Goal: Task Accomplishment & Management: Complete application form

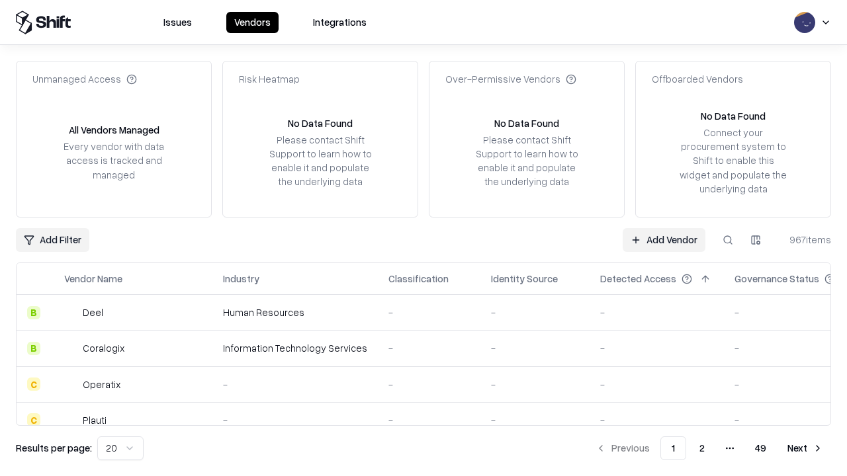
click at [664, 240] on link "Add Vendor" at bounding box center [664, 240] width 83 height 24
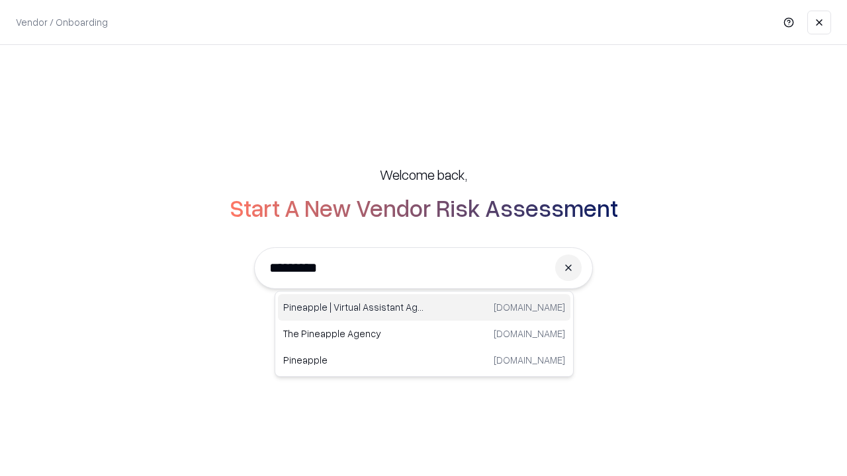
click at [424, 308] on div "Pineapple | Virtual Assistant Agency [DOMAIN_NAME]" at bounding box center [424, 307] width 292 height 26
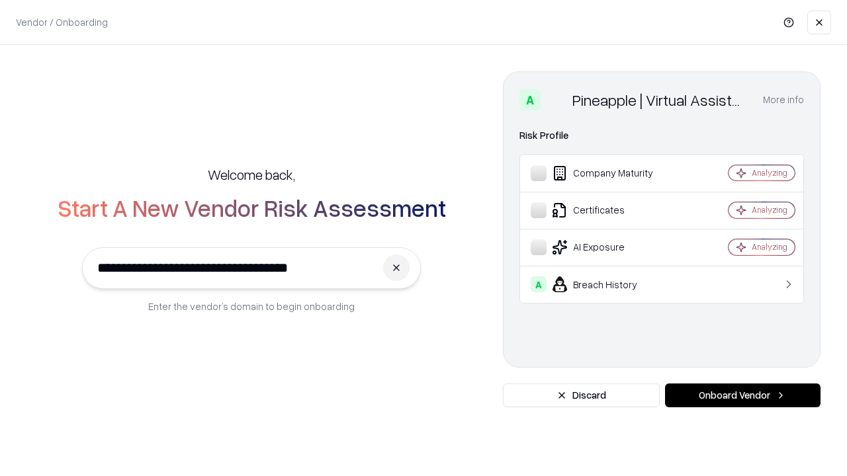
type input "**********"
click at [742, 396] on button "Onboard Vendor" at bounding box center [743, 396] width 156 height 24
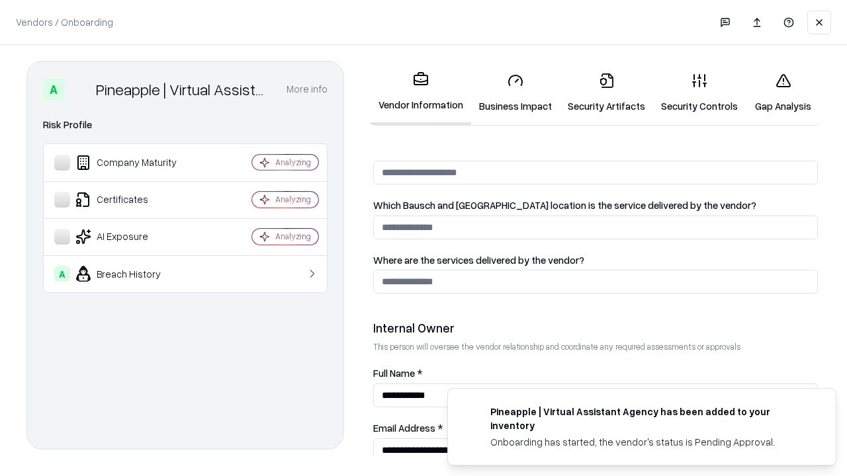
scroll to position [686, 0]
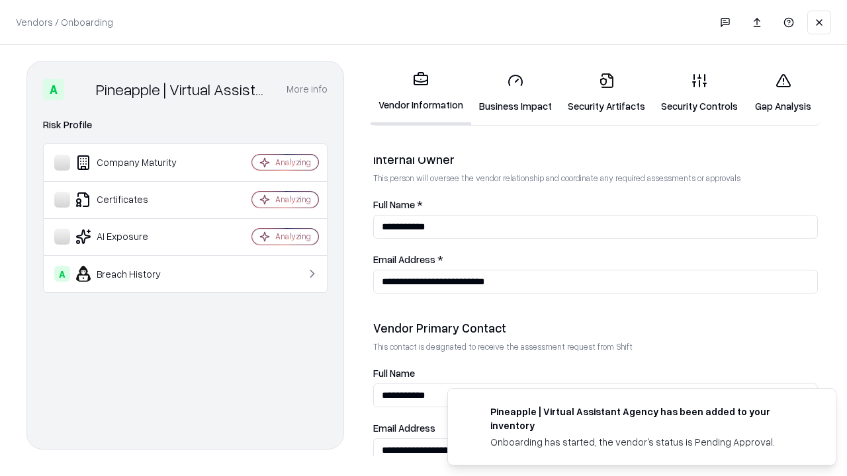
click at [516, 93] on link "Business Impact" at bounding box center [515, 93] width 89 height 62
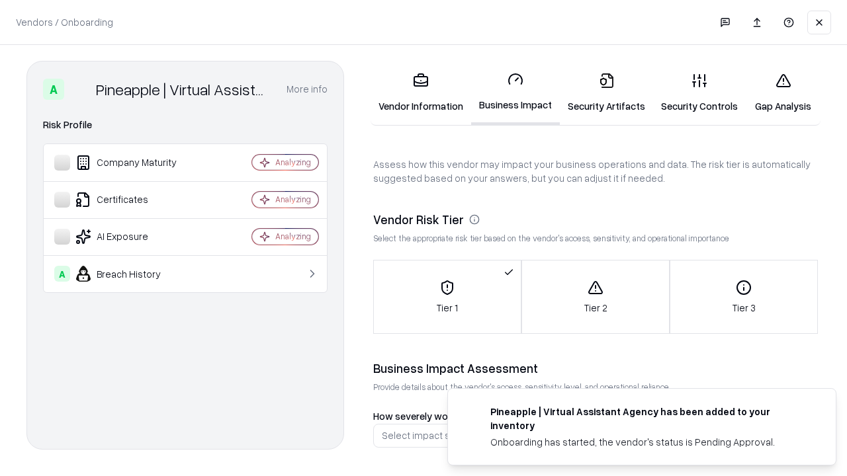
click at [606, 93] on link "Security Artifacts" at bounding box center [606, 93] width 93 height 62
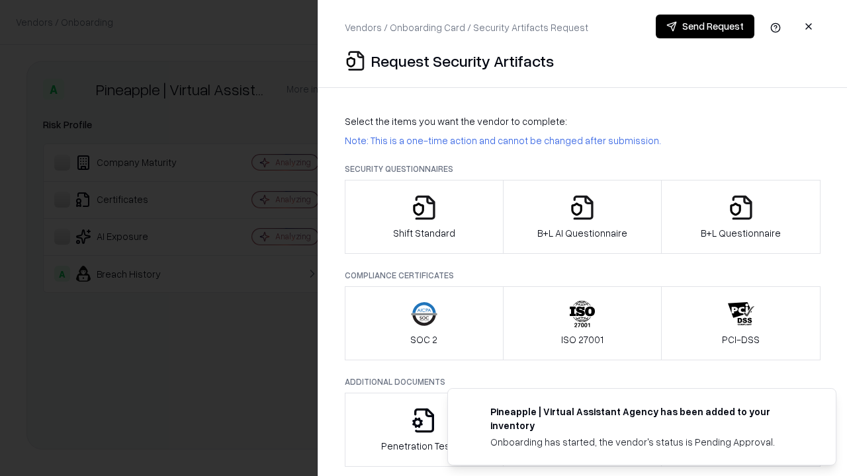
click at [424, 217] on icon "button" at bounding box center [424, 208] width 26 height 26
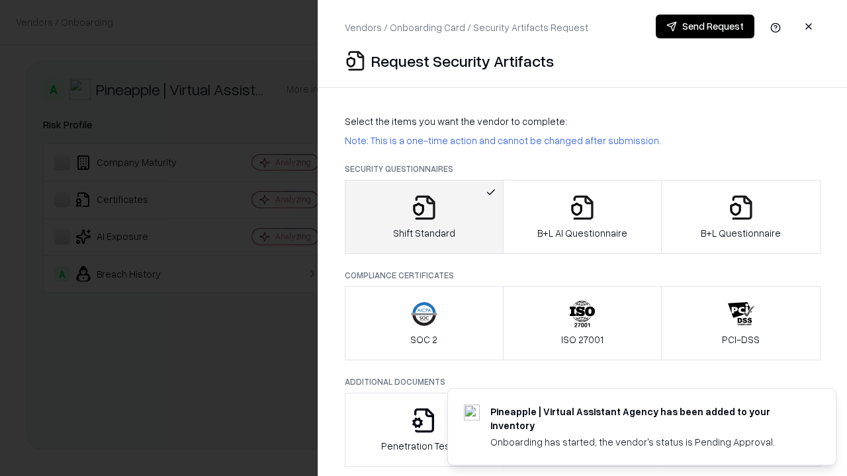
click at [705, 26] on button "Send Request" at bounding box center [705, 27] width 99 height 24
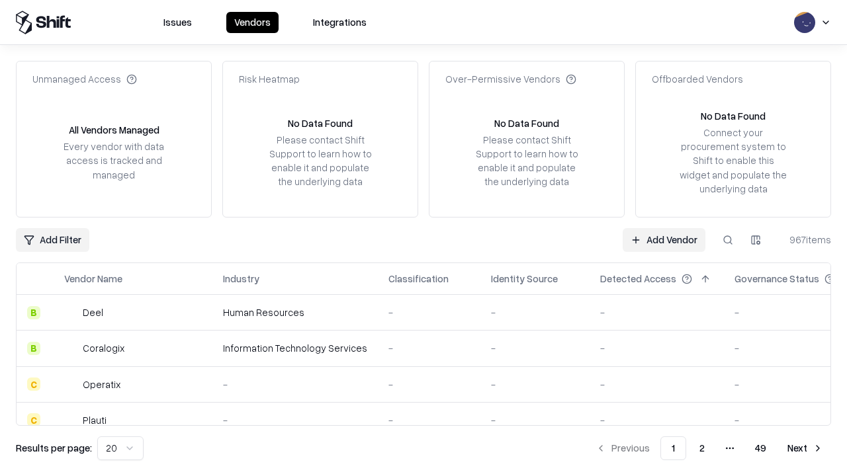
click at [728, 240] on button at bounding box center [728, 240] width 24 height 24
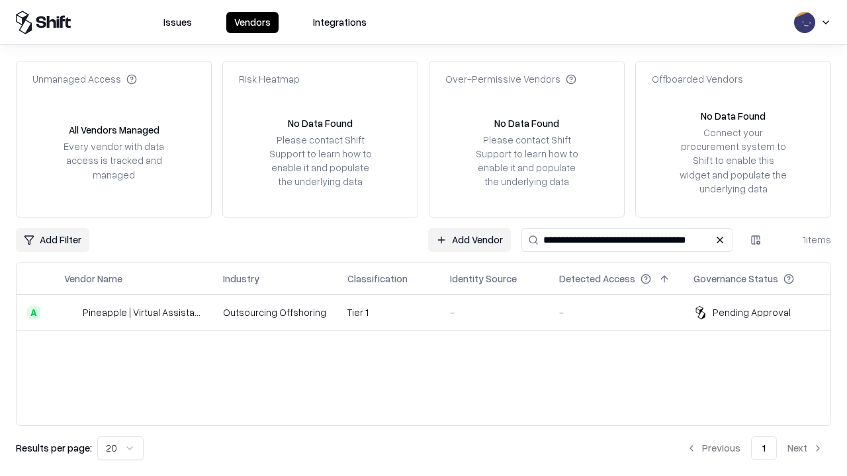
type input "**********"
click at [431, 312] on td "Tier 1" at bounding box center [388, 313] width 103 height 36
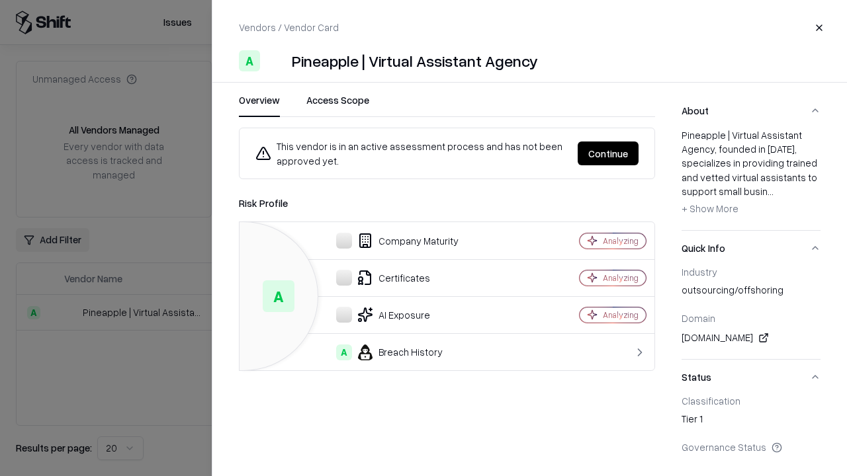
click at [608, 154] on button "Continue" at bounding box center [608, 154] width 61 height 24
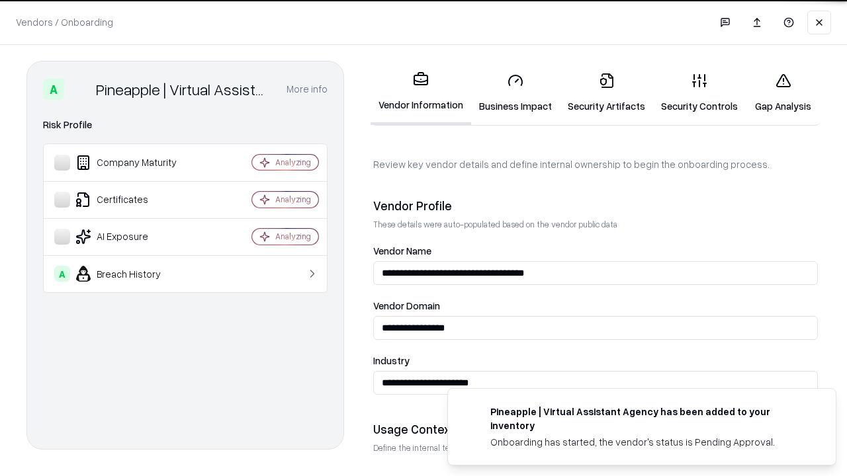
click at [606, 93] on link "Security Artifacts" at bounding box center [606, 93] width 93 height 62
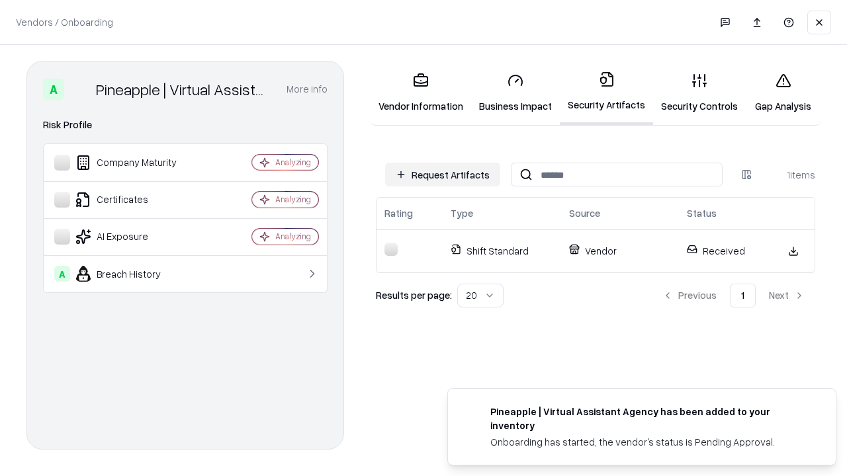
click at [783, 93] on link "Gap Analysis" at bounding box center [783, 93] width 75 height 62
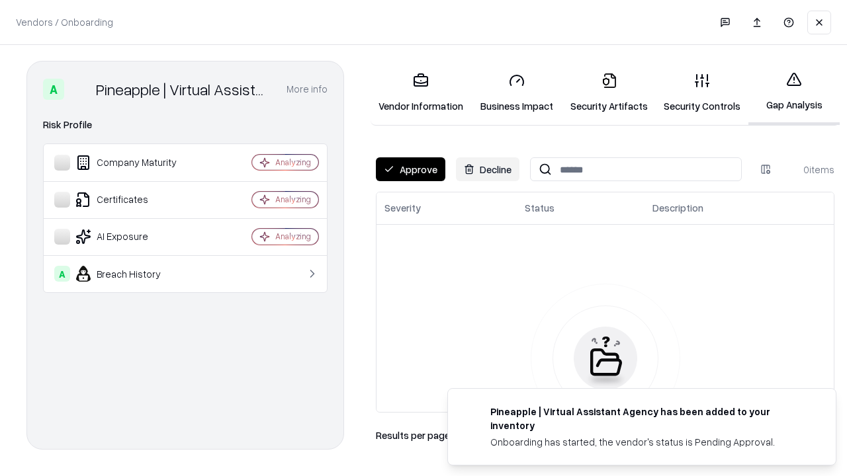
click at [410, 169] on button "Approve" at bounding box center [410, 169] width 69 height 24
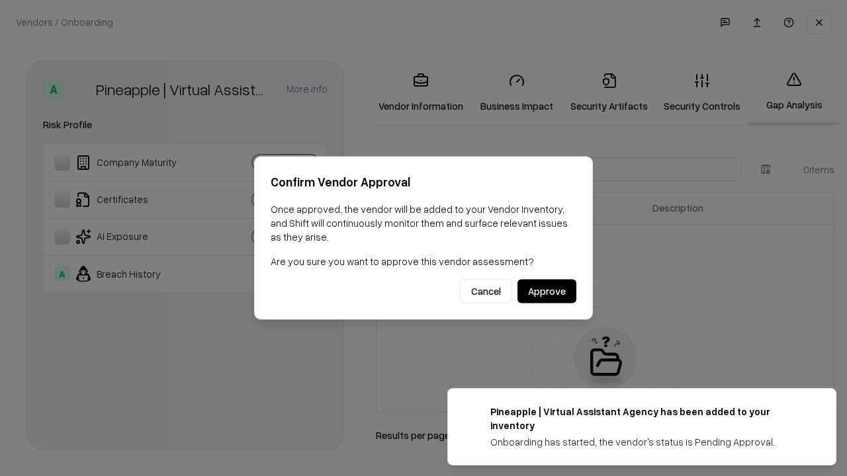
click at [547, 291] on button "Approve" at bounding box center [546, 292] width 59 height 24
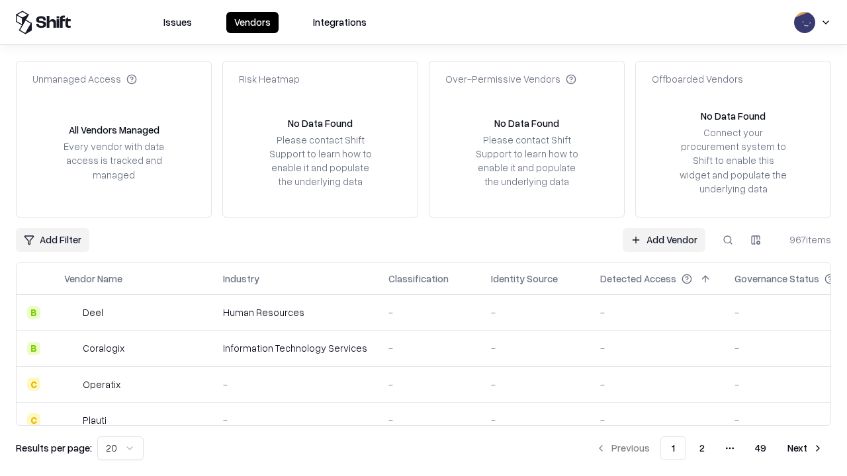
type input "**********"
click at [664, 240] on link "Add Vendor" at bounding box center [664, 240] width 83 height 24
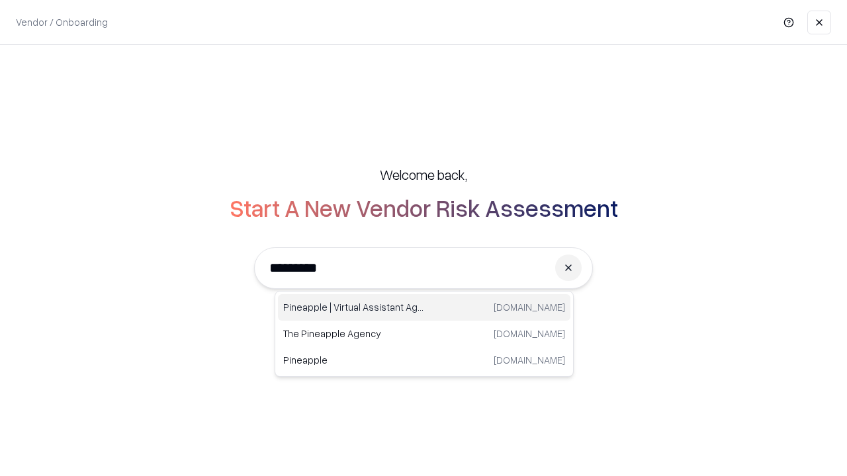
click at [424, 308] on div "Pineapple | Virtual Assistant Agency [DOMAIN_NAME]" at bounding box center [424, 307] width 292 height 26
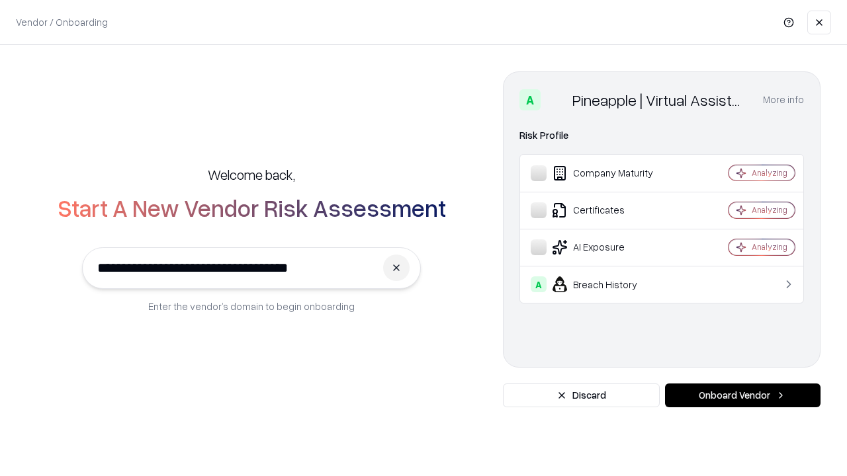
type input "**********"
click at [742, 396] on button "Onboard Vendor" at bounding box center [743, 396] width 156 height 24
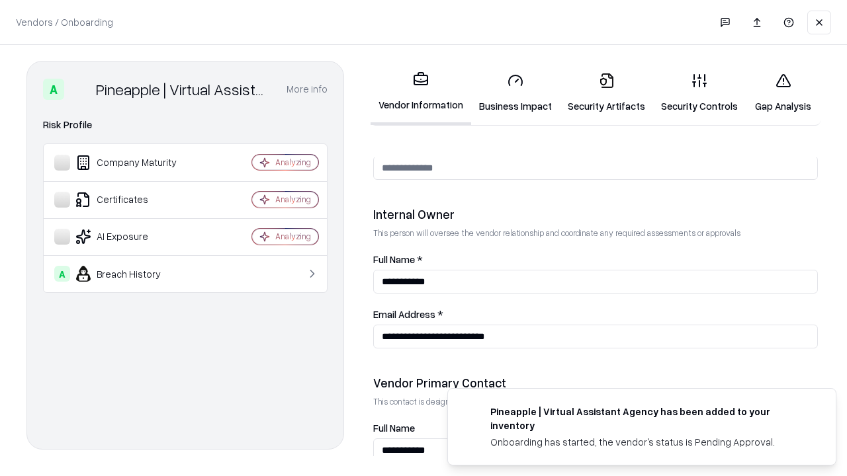
scroll to position [686, 0]
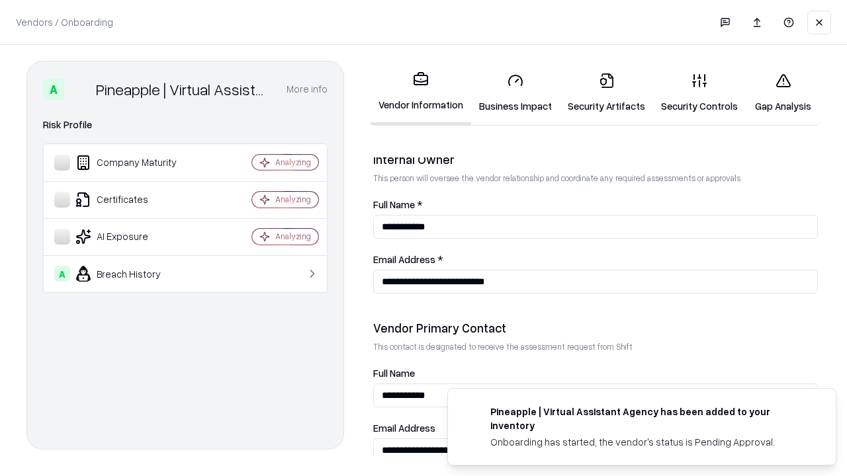
click at [783, 93] on link "Gap Analysis" at bounding box center [783, 93] width 75 height 62
